Goal: Task Accomplishment & Management: Manage account settings

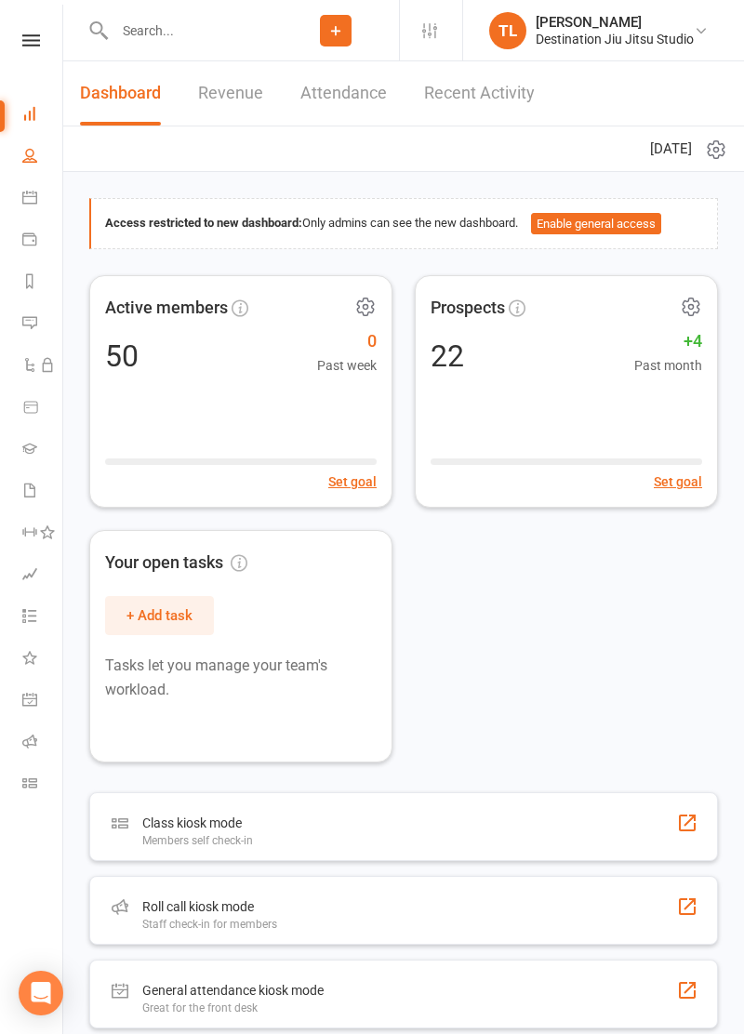
click at [33, 156] on icon at bounding box center [29, 155] width 15 height 15
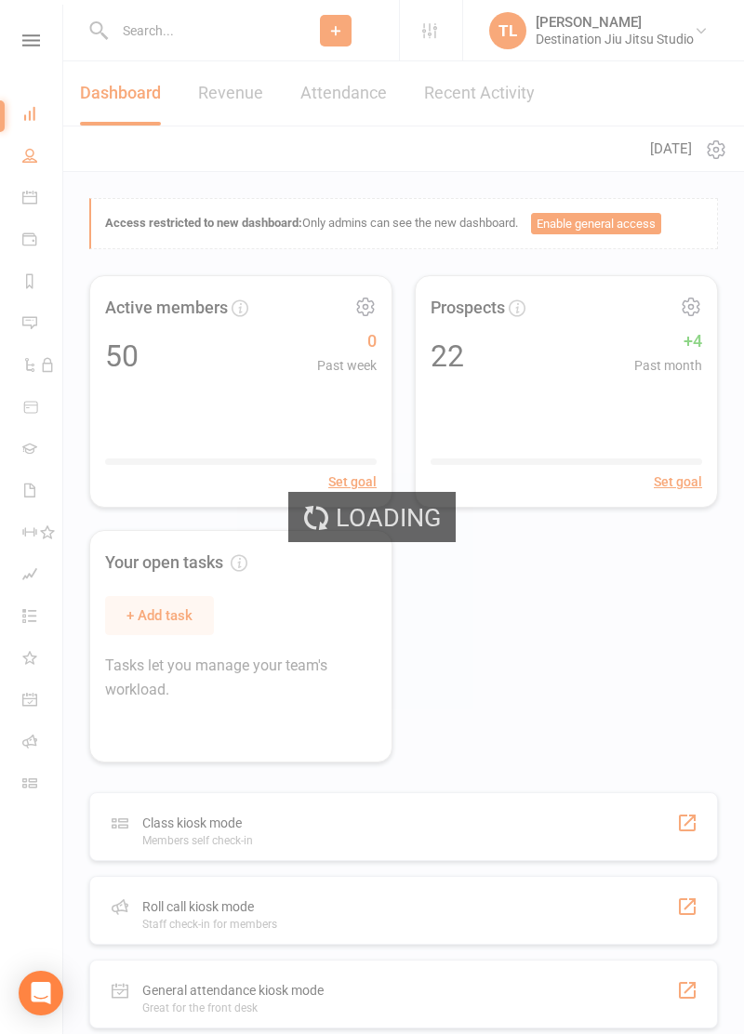
select select "100"
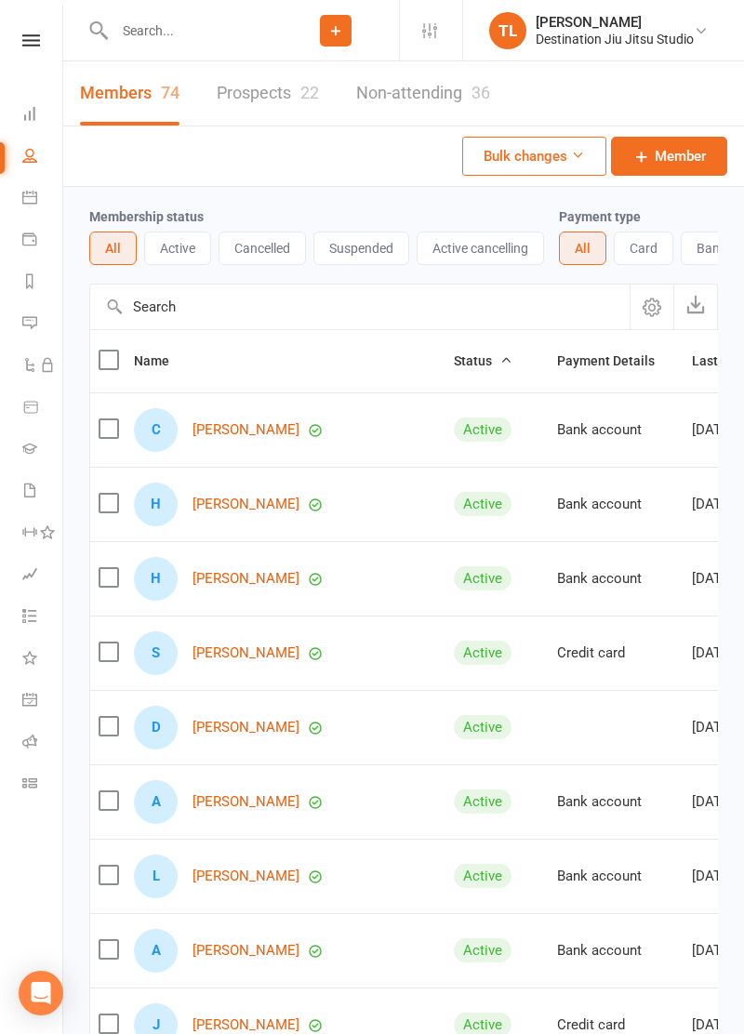
click at [160, 32] on input "text" at bounding box center [191, 31] width 164 height 26
click at [233, 429] on link "[PERSON_NAME]" at bounding box center [246, 430] width 107 height 16
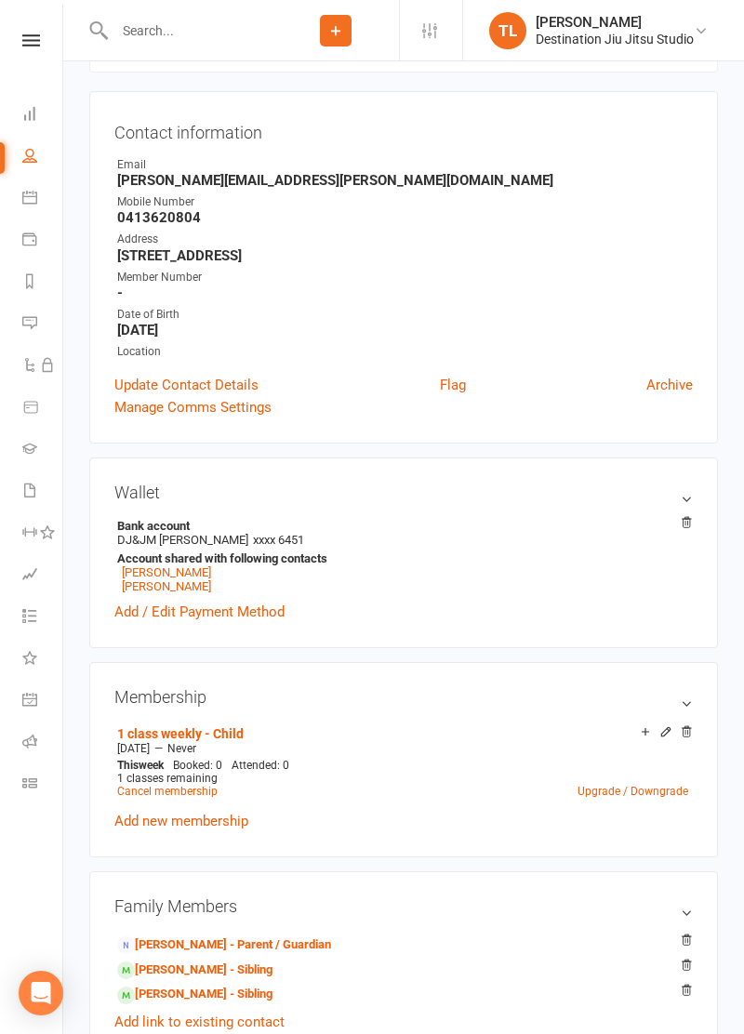
scroll to position [156, 0]
click at [167, 964] on link "[PERSON_NAME] - Sibling" at bounding box center [194, 970] width 155 height 20
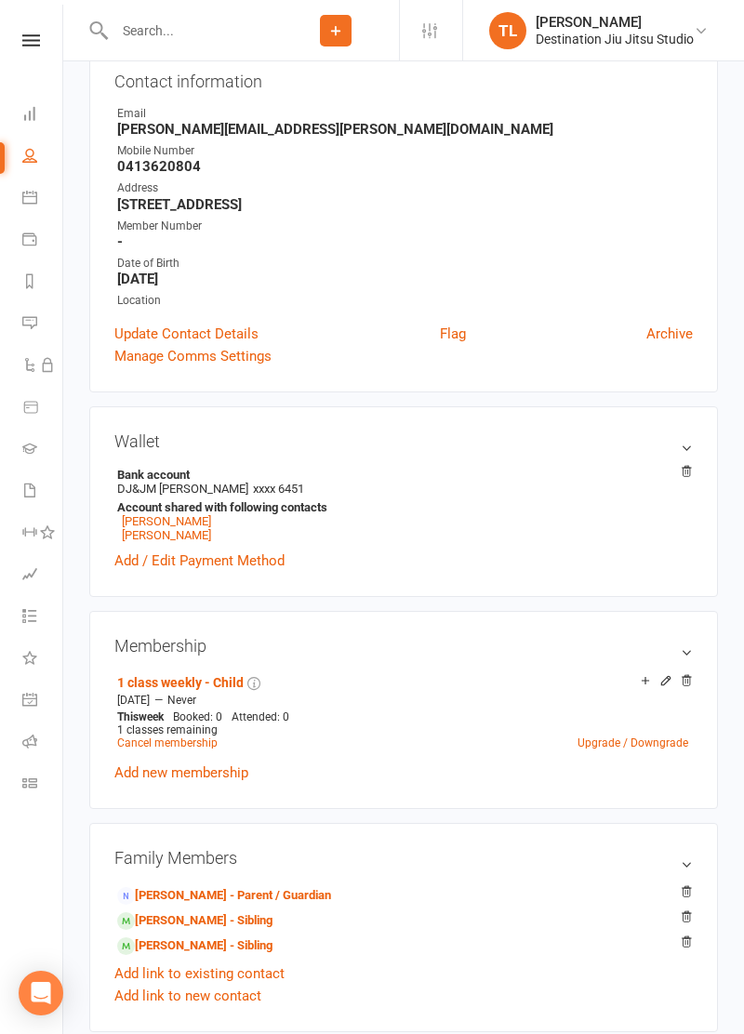
scroll to position [208, 0]
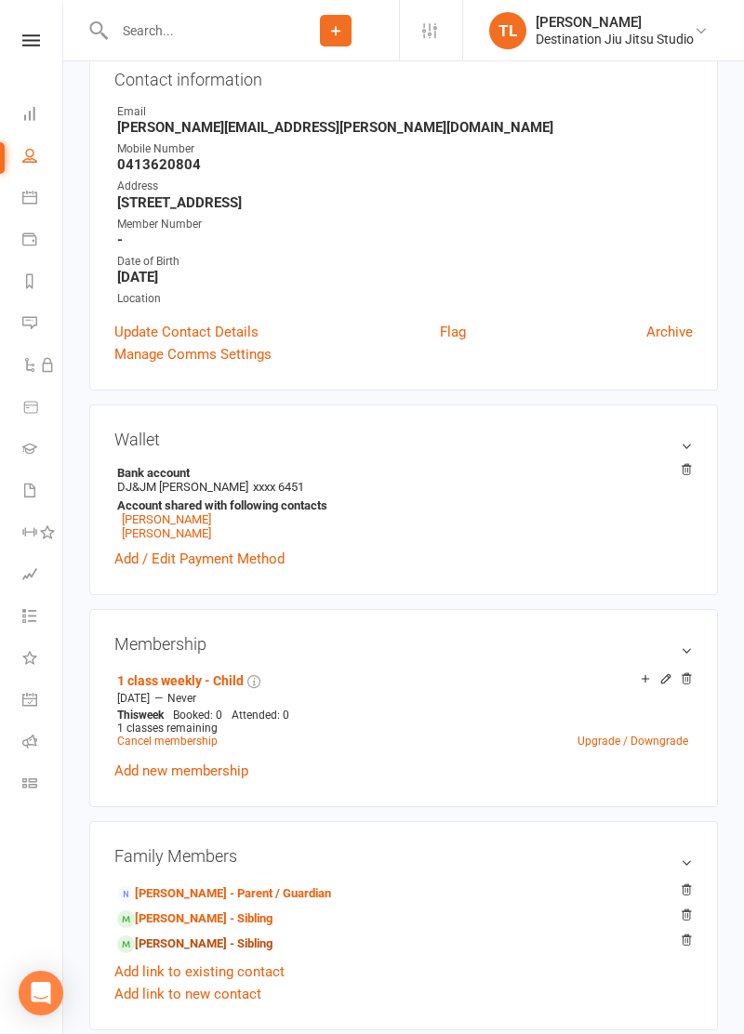
click at [175, 946] on link "[PERSON_NAME] - Sibling" at bounding box center [194, 945] width 155 height 20
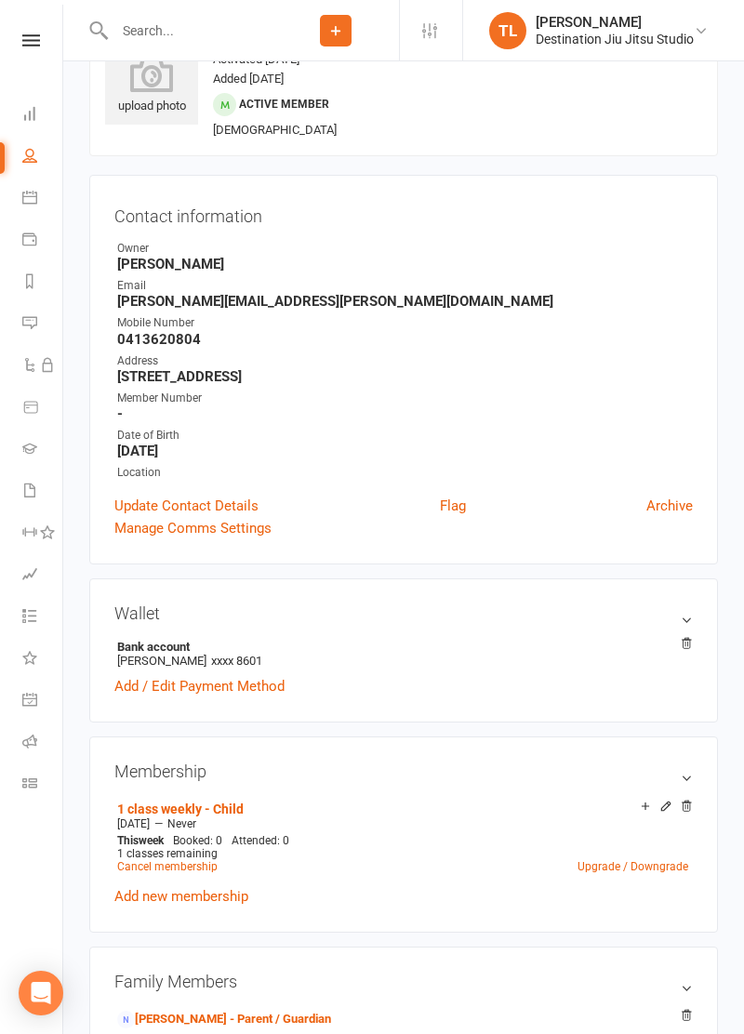
scroll to position [73, 0]
click at [197, 689] on link "Add / Edit Payment Method" at bounding box center [199, 685] width 170 height 22
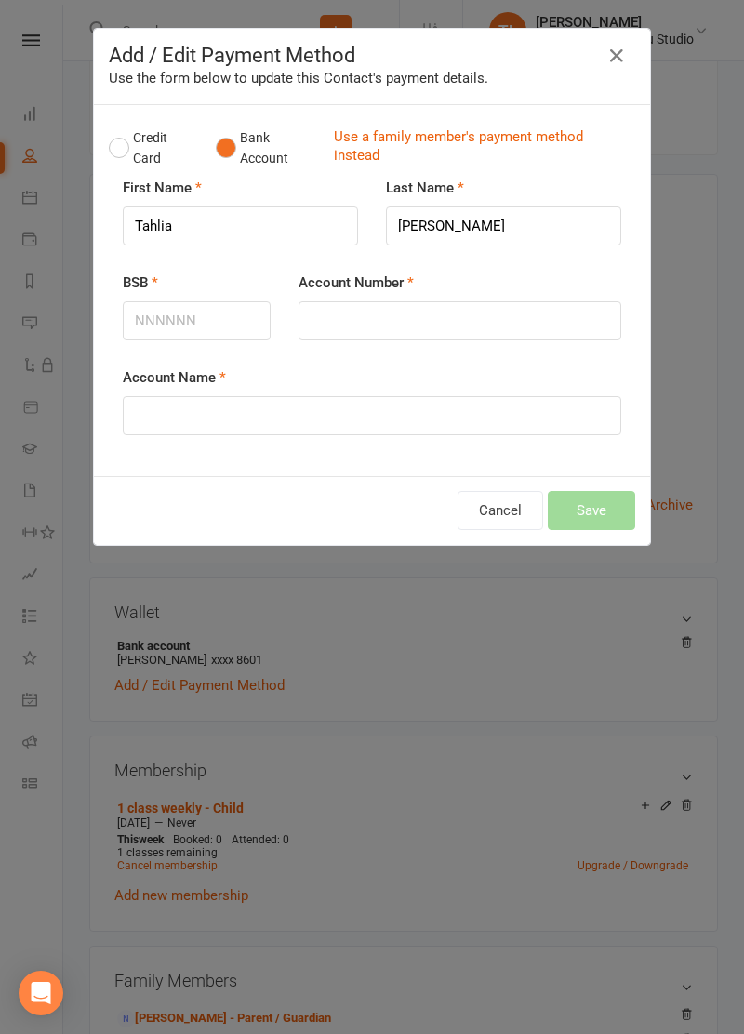
click at [394, 138] on link "Use a family member's payment method instead" at bounding box center [480, 148] width 292 height 42
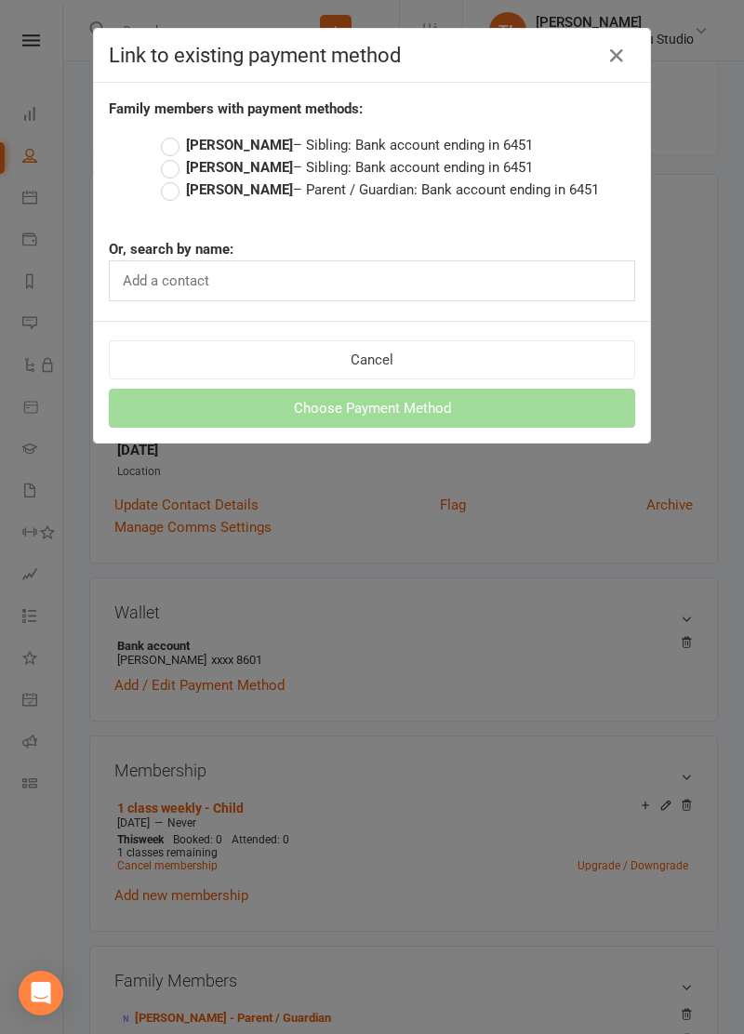
click at [169, 169] on label "[PERSON_NAME] – Sibling: Bank account ending in 6451" at bounding box center [347, 167] width 372 height 22
click at [169, 156] on input "[PERSON_NAME] – Sibling: Bank account ending in 6451" at bounding box center [167, 156] width 12 height 0
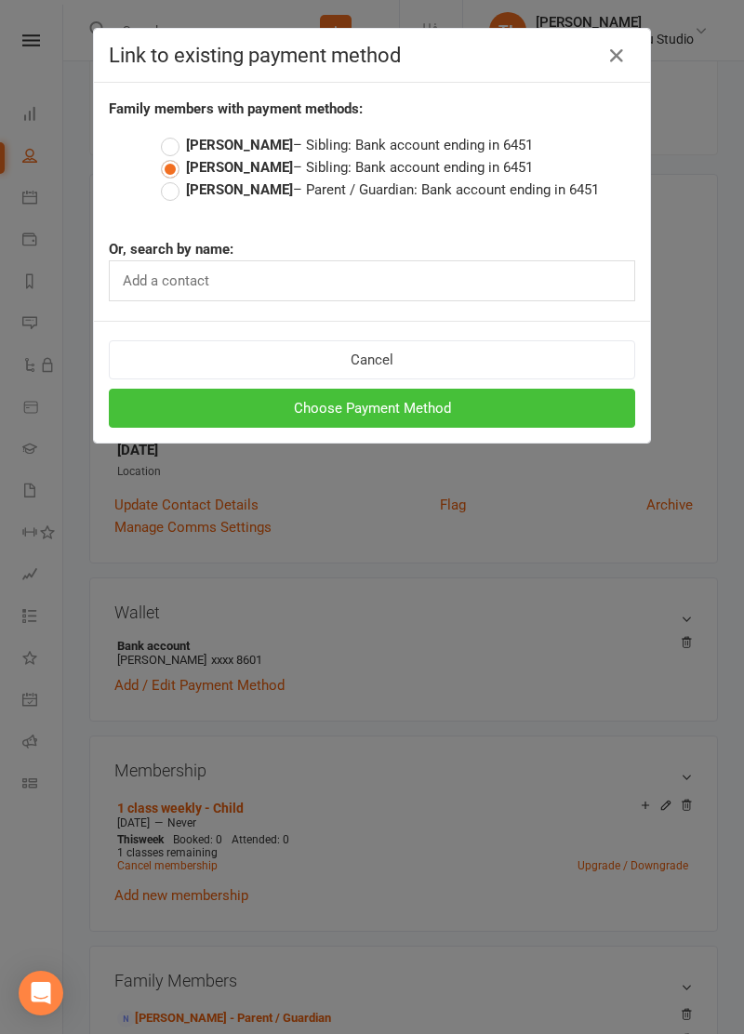
click at [288, 414] on button "Choose Payment Method" at bounding box center [372, 408] width 526 height 39
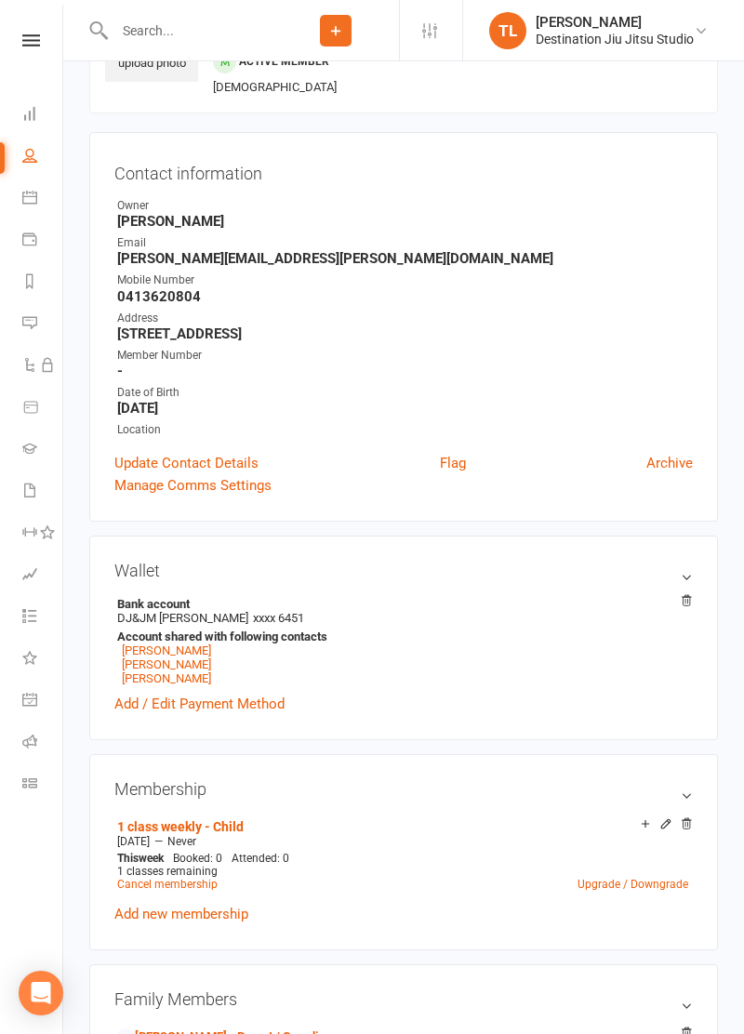
scroll to position [113, 0]
